Goal: Use online tool/utility: Utilize a website feature to perform a specific function

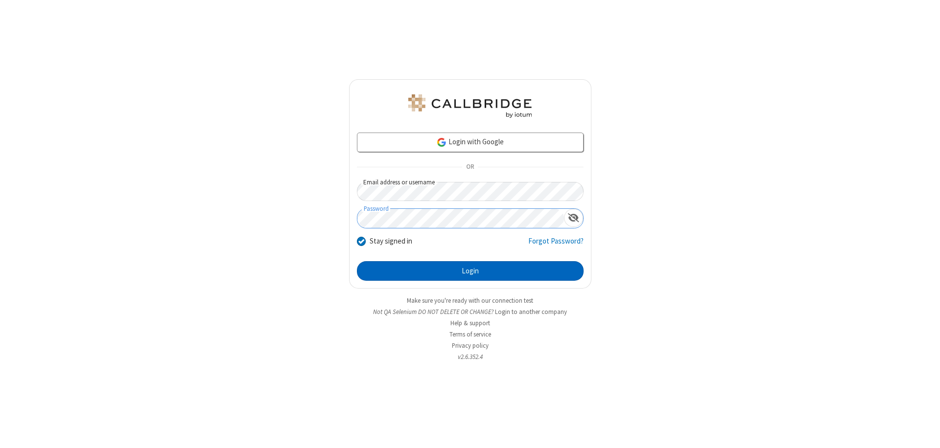
click at [470, 271] on button "Login" at bounding box center [470, 271] width 227 height 20
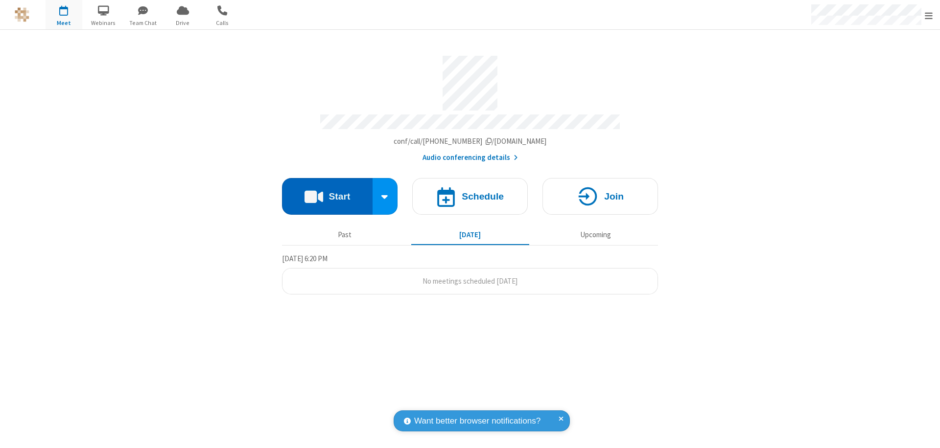
click at [327, 192] on button "Start" at bounding box center [327, 196] width 91 height 37
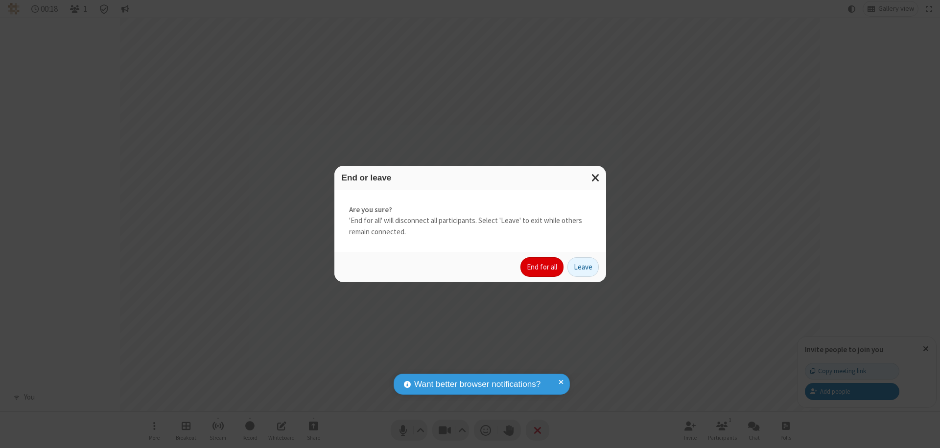
click at [542, 267] on button "End for all" at bounding box center [541, 267] width 43 height 20
